Goal: Task Accomplishment & Management: Use online tool/utility

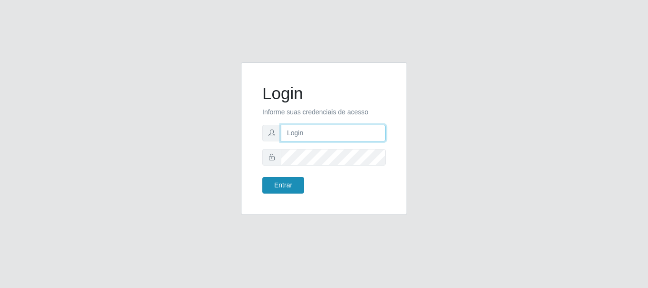
type input "caio@B1"
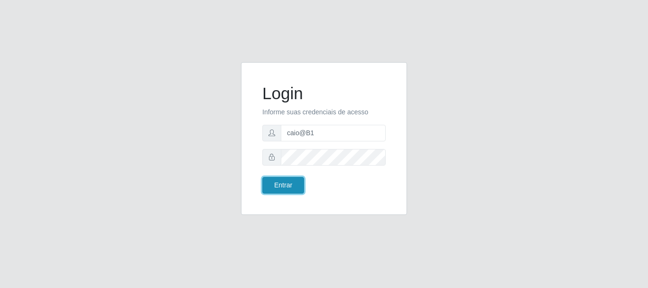
click at [278, 190] on button "Entrar" at bounding box center [284, 185] width 42 height 17
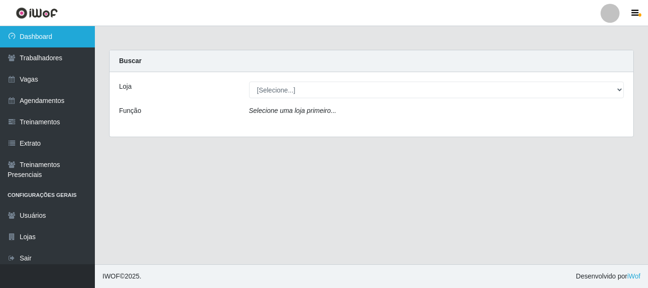
click at [17, 46] on link "Dashboard" at bounding box center [47, 36] width 95 height 21
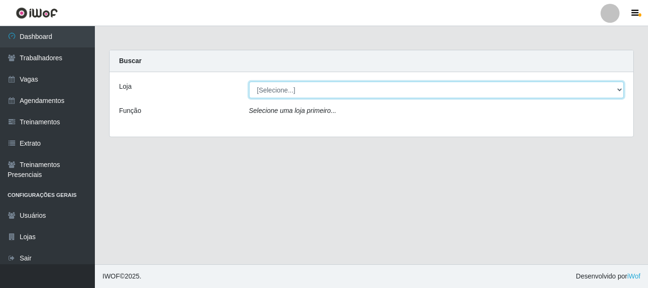
click at [415, 92] on select "[Selecione...] Bemais Supermercados - B1 [GEOGRAPHIC_DATA]" at bounding box center [437, 90] width 376 height 17
select select "403"
click at [249, 82] on select "[Selecione...] Bemais Supermercados - B1 [GEOGRAPHIC_DATA]" at bounding box center [437, 90] width 376 height 17
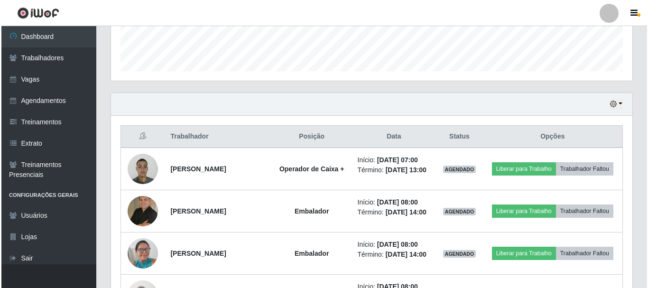
scroll to position [285, 0]
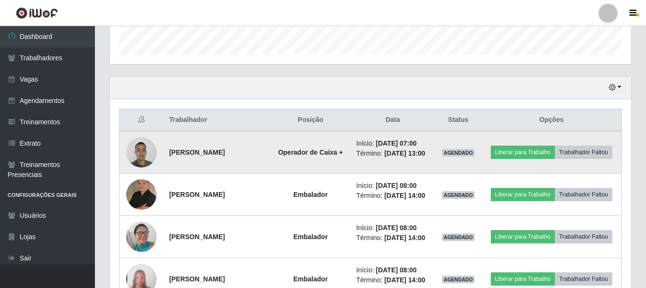
click at [130, 153] on img at bounding box center [141, 152] width 30 height 40
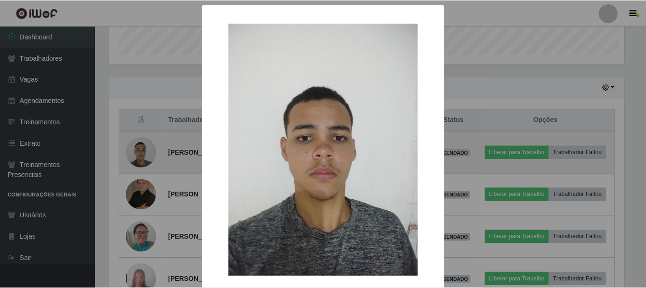
scroll to position [197, 517]
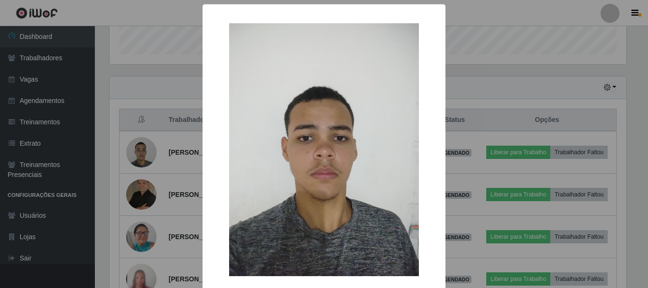
click at [140, 159] on div "× OK Cancel" at bounding box center [324, 144] width 648 height 288
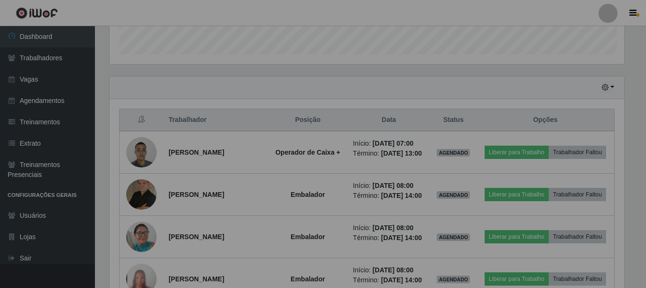
scroll to position [197, 522]
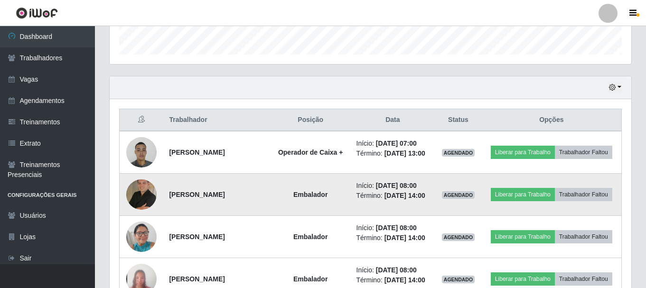
click at [150, 190] on img at bounding box center [141, 194] width 30 height 30
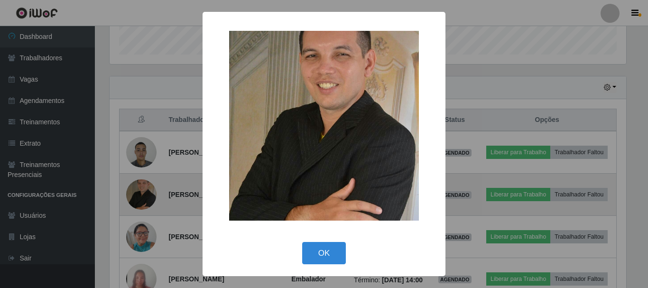
click at [150, 190] on div "× OK Cancel" at bounding box center [324, 144] width 648 height 288
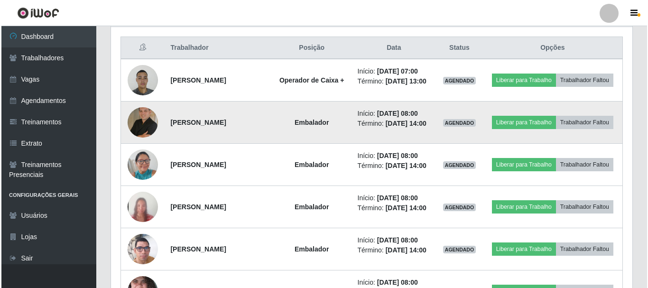
scroll to position [237, 0]
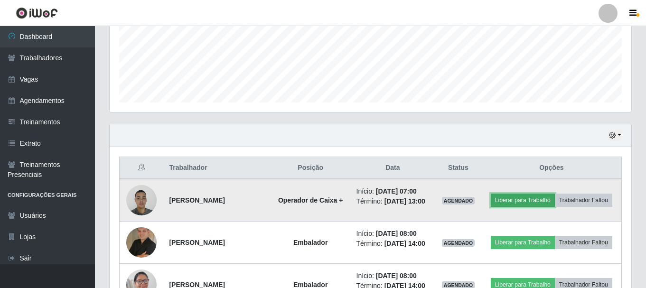
click at [526, 199] on button "Liberar para Trabalho" at bounding box center [523, 200] width 64 height 13
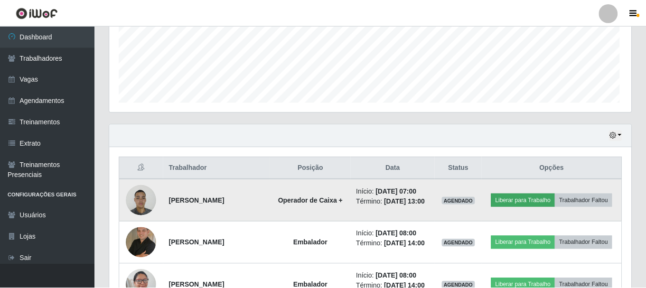
scroll to position [197, 517]
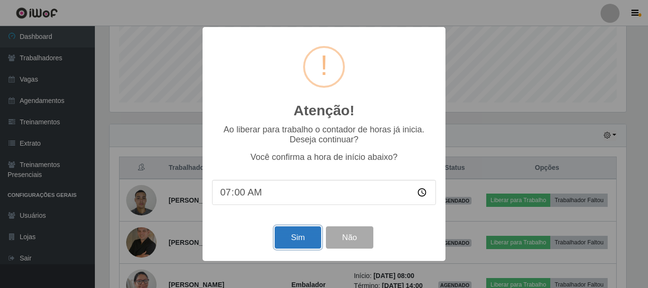
click at [292, 238] on button "Sim" at bounding box center [298, 237] width 46 height 22
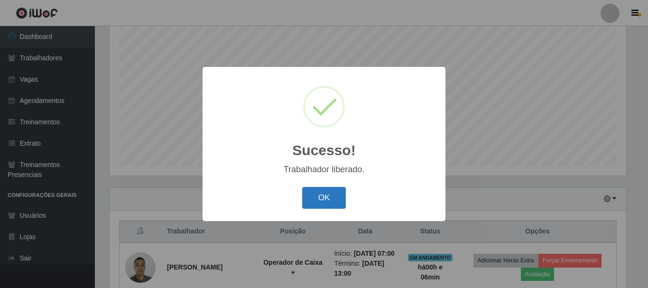
click at [334, 193] on button "OK" at bounding box center [324, 198] width 44 height 22
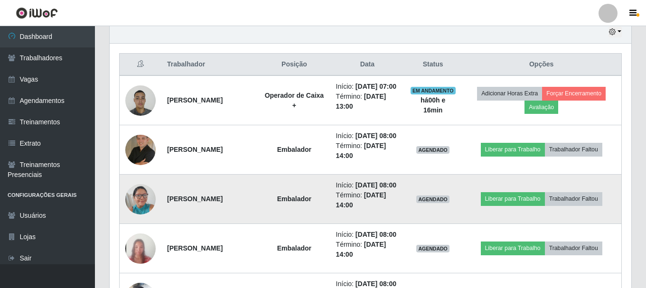
scroll to position [339, 0]
